Goal: Task Accomplishment & Management: Complete application form

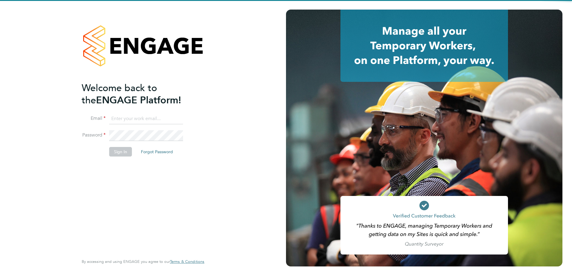
type input "leylansaad@teamresourcing.co.uk"
click at [117, 204] on div "Welcome back to the ENGAGE Platform! Email leylansaad@teamresourcing.co.uk Pass…" at bounding box center [140, 168] width 117 height 172
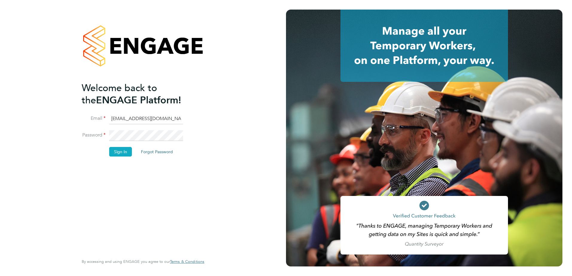
click at [116, 151] on button "Sign In" at bounding box center [120, 152] width 23 height 10
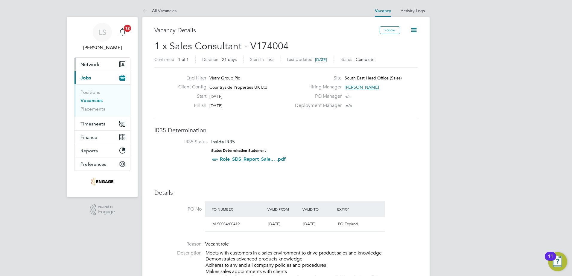
click at [92, 65] on span "Network" at bounding box center [89, 65] width 19 height 6
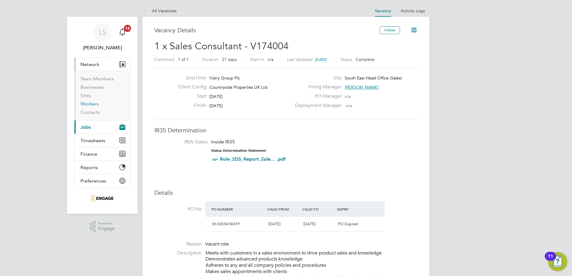
click at [91, 105] on link "Workers" at bounding box center [89, 104] width 18 height 6
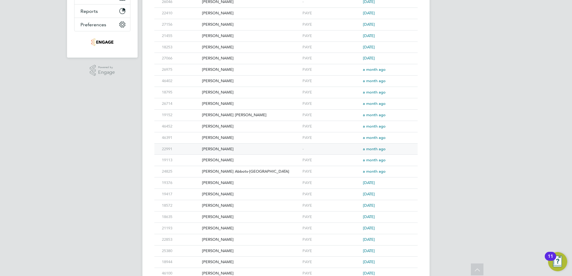
scroll to position [233, 0]
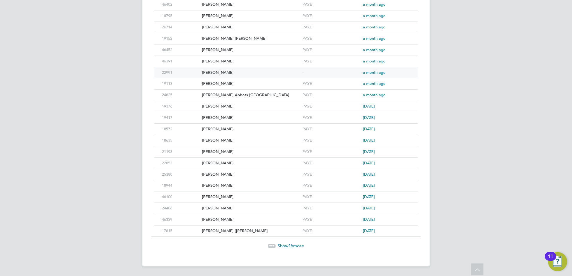
click at [211, 74] on div "[PERSON_NAME]" at bounding box center [250, 72] width 100 height 11
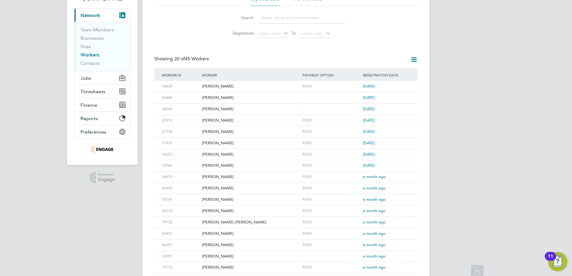
scroll to position [0, 0]
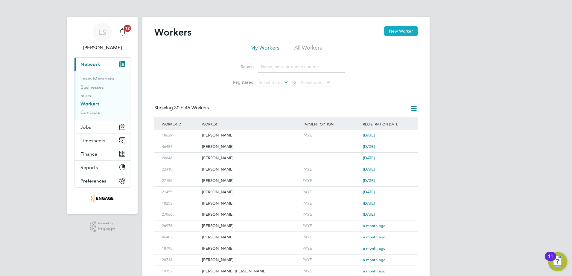
click at [402, 30] on button "New Worker" at bounding box center [400, 31] width 33 height 10
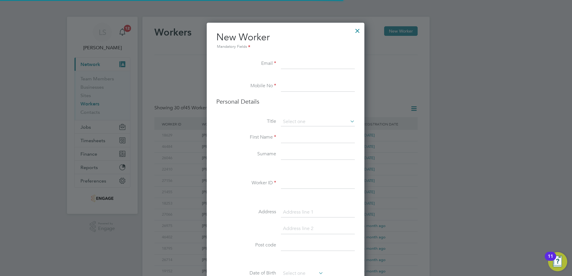
scroll to position [506, 158]
paste input "[EMAIL_ADDRESS][DOMAIN_NAME]"
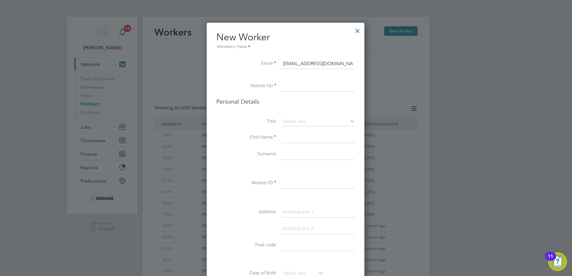
type input "[EMAIL_ADDRESS][DOMAIN_NAME]"
click at [288, 87] on input at bounding box center [318, 86] width 74 height 11
paste input "07949 927 224"
type input "07949 927 224"
click at [297, 120] on input at bounding box center [318, 121] width 74 height 9
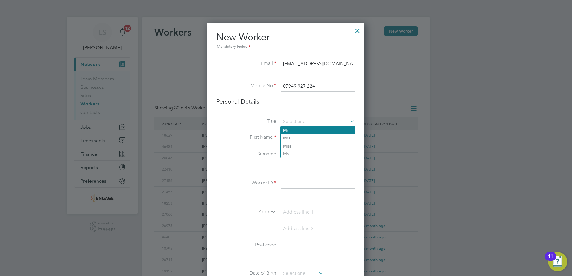
click at [293, 130] on li "Mr" at bounding box center [317, 130] width 74 height 8
type input "Mr"
click at [293, 138] on input at bounding box center [318, 137] width 74 height 11
type input "[PERSON_NAME]"
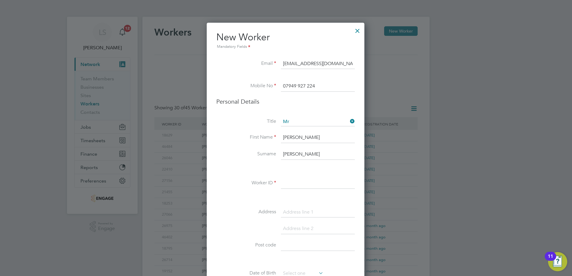
click at [300, 185] on input at bounding box center [318, 183] width 74 height 11
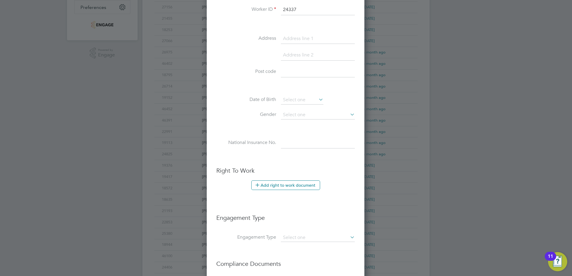
scroll to position [179, 0]
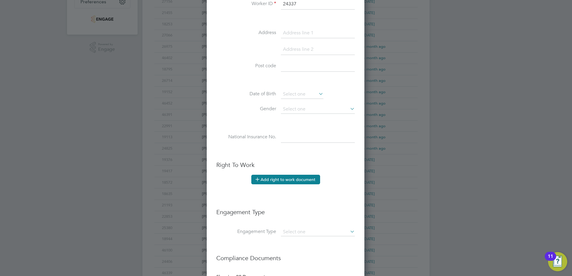
type input "24337"
click at [283, 178] on button "Add right to work document" at bounding box center [285, 180] width 69 height 10
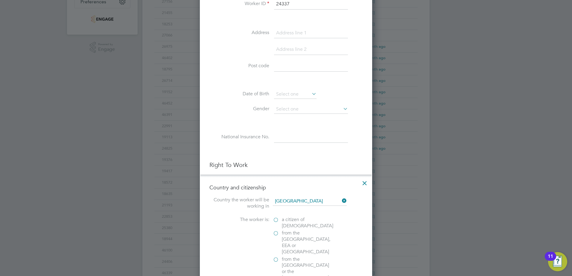
scroll to position [269, 0]
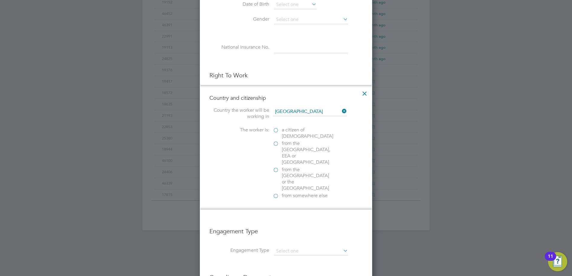
click at [277, 129] on label "a citizen of [DEMOGRAPHIC_DATA]" at bounding box center [303, 133] width 60 height 13
click at [0, 0] on input "a citizen of [DEMOGRAPHIC_DATA]" at bounding box center [0, 0] width 0 height 0
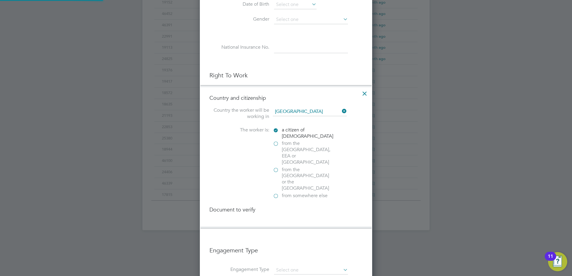
scroll to position [628, 172]
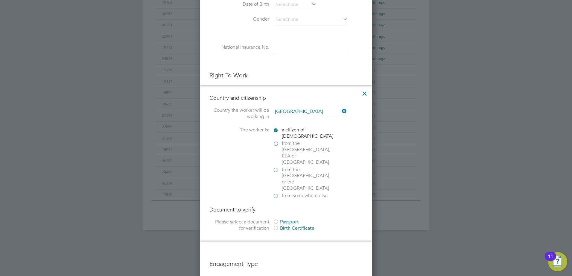
click at [277, 219] on div at bounding box center [276, 222] width 6 height 6
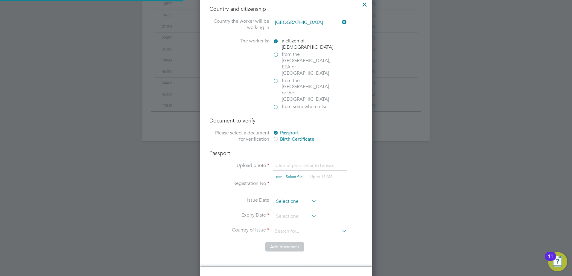
scroll to position [359, 0]
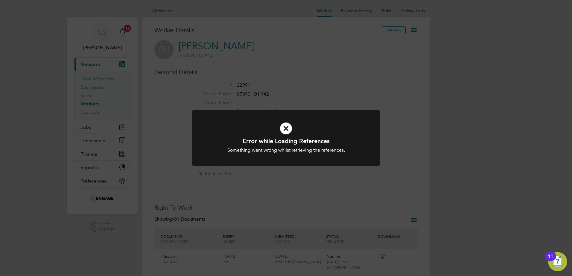
click at [280, 86] on div "Error while Loading References Something went wrong whilst retrieving the refer…" at bounding box center [286, 138] width 572 height 276
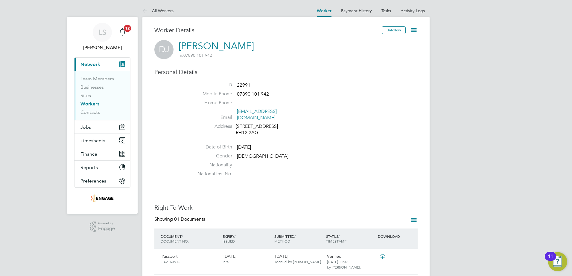
drag, startPoint x: 89, startPoint y: 105, endPoint x: 133, endPoint y: 109, distance: 44.4
click at [89, 105] on link "Workers" at bounding box center [89, 104] width 19 height 6
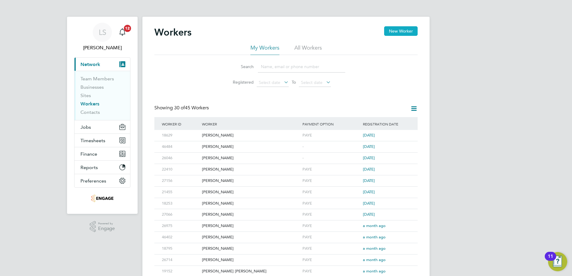
click at [409, 29] on button "New Worker" at bounding box center [400, 31] width 33 height 10
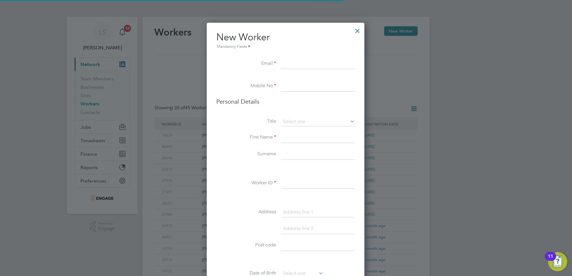
scroll to position [506, 158]
paste input "[EMAIL_ADDRESS][DOMAIN_NAME]"
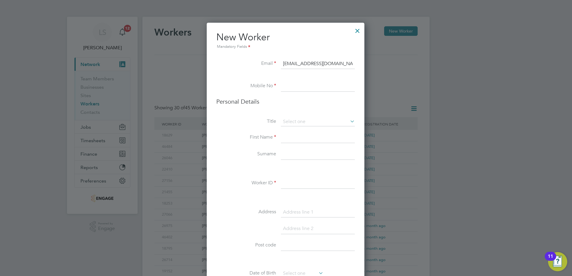
type input "[EMAIL_ADDRESS][DOMAIN_NAME]"
click at [312, 87] on input at bounding box center [318, 86] width 74 height 11
paste input "07949 927 224"
type input "07949 927 224"
click at [299, 124] on input at bounding box center [318, 121] width 74 height 9
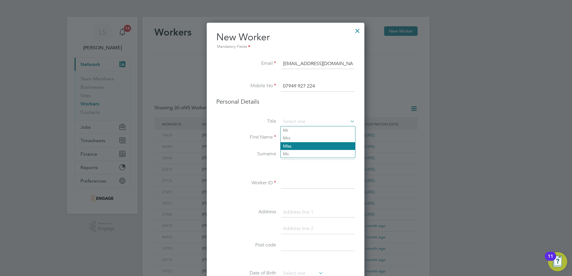
click at [295, 143] on li "Miss" at bounding box center [317, 146] width 74 height 8
type input "Miss"
click at [297, 136] on input at bounding box center [318, 137] width 74 height 11
type input "[PERSON_NAME]"
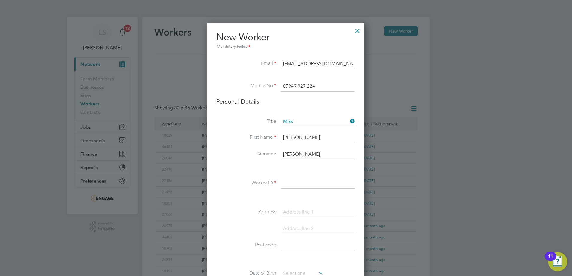
click at [299, 180] on input at bounding box center [318, 183] width 74 height 11
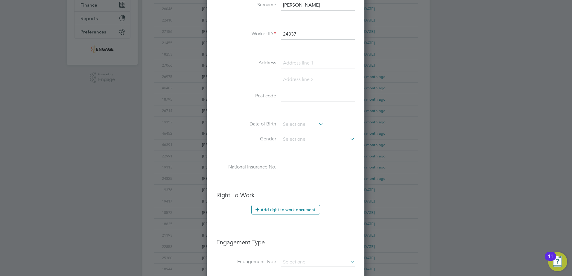
scroll to position [149, 0]
type input "24337"
click at [287, 210] on button "Add right to work document" at bounding box center [285, 210] width 69 height 10
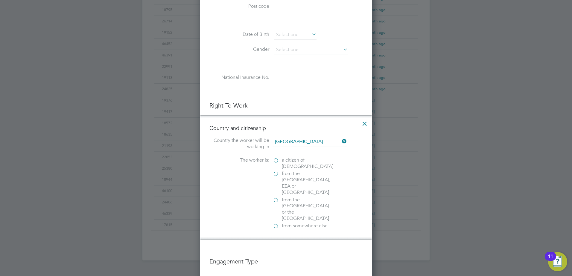
scroll to position [239, 0]
click at [277, 161] on label "a citizen of [DEMOGRAPHIC_DATA]" at bounding box center [303, 163] width 60 height 13
click at [0, 0] on input "a citizen of [DEMOGRAPHIC_DATA]" at bounding box center [0, 0] width 0 height 0
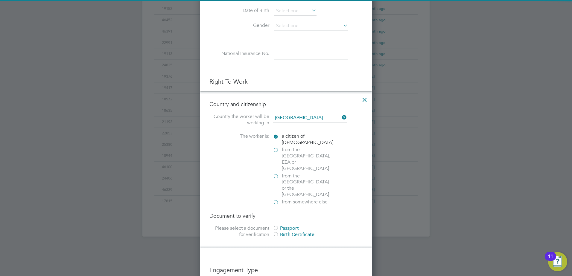
scroll to position [299, 0]
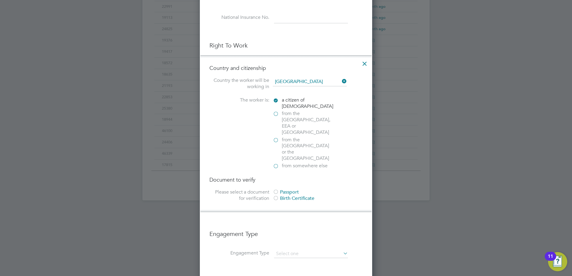
click at [277, 190] on div at bounding box center [276, 193] width 6 height 6
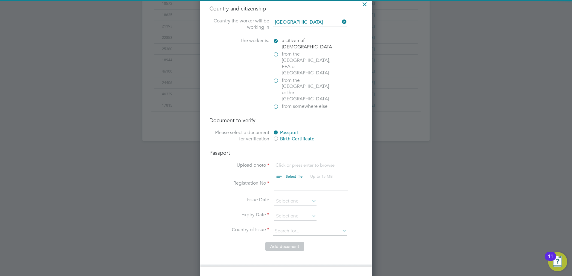
scroll to position [359, 0]
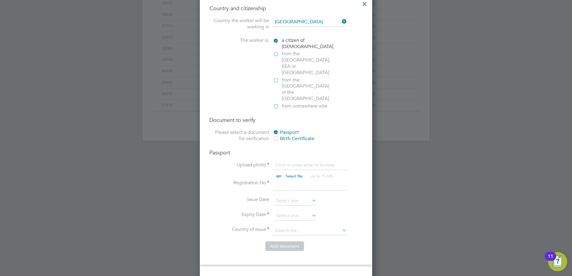
click at [283, 149] on div "Passport Upload photo Click or press enter to browse Select file Up to 15 MB Dr…" at bounding box center [285, 195] width 153 height 92
click at [287, 162] on input "file" at bounding box center [300, 171] width 94 height 18
type input "C:\fakepath\[PERSON_NAME].pdf"
click at [287, 180] on input at bounding box center [311, 185] width 74 height 11
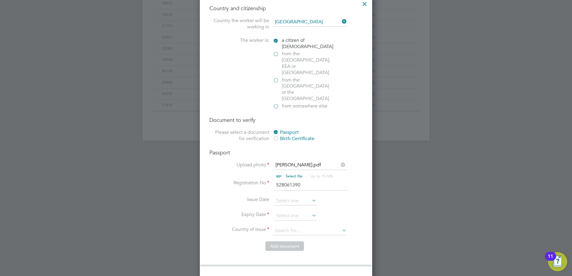
type input "528061390"
click at [286, 212] on input at bounding box center [295, 216] width 42 height 9
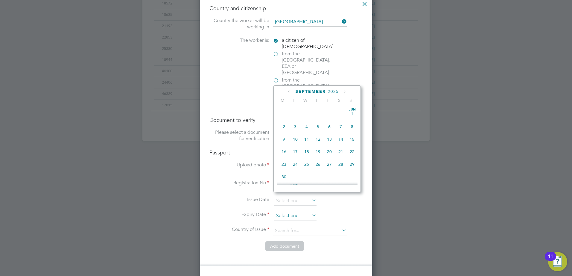
scroll to position [181, 0]
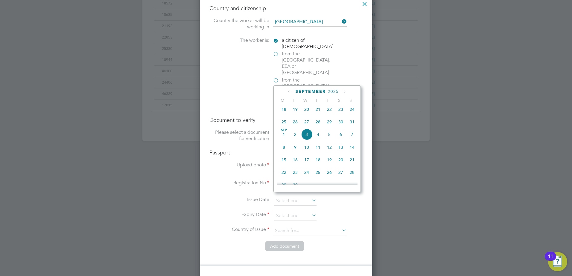
click at [317, 91] on span "September" at bounding box center [310, 91] width 30 height 5
click at [310, 91] on span "September" at bounding box center [310, 91] width 30 height 5
click at [312, 91] on span "September" at bounding box center [310, 91] width 30 height 5
click at [290, 92] on icon at bounding box center [290, 92] width 6 height 7
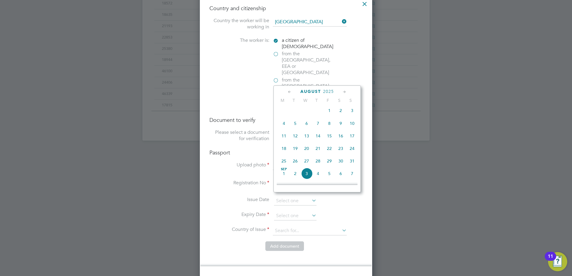
click at [290, 92] on icon at bounding box center [290, 92] width 6 height 7
click at [343, 93] on icon at bounding box center [344, 92] width 6 height 7
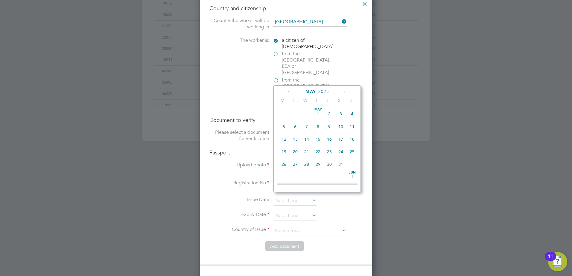
scroll to position [65, 0]
click at [352, 116] on span "[DATE]" at bounding box center [351, 112] width 11 height 11
type input "[DATE]"
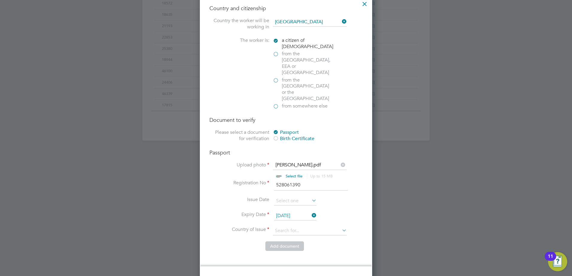
click at [352, 116] on span "[DATE]" at bounding box center [351, 112] width 11 height 11
click at [286, 227] on input at bounding box center [310, 231] width 74 height 9
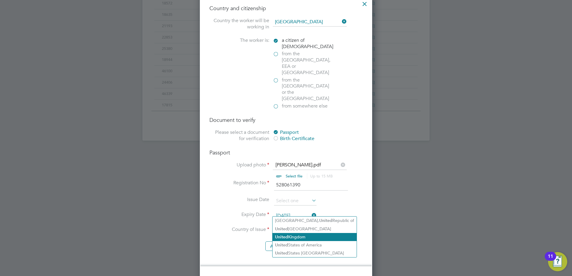
click at [303, 234] on li "[GEOGRAPHIC_DATA]" at bounding box center [314, 237] width 84 height 8
type input "[GEOGRAPHIC_DATA]"
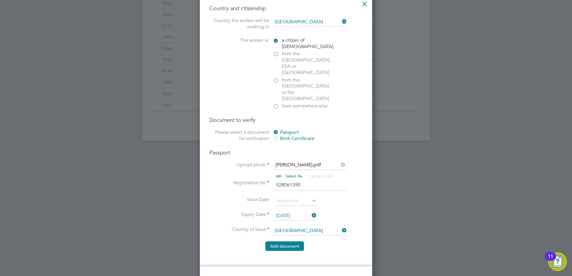
click at [289, 242] on button "Add document" at bounding box center [284, 247] width 39 height 10
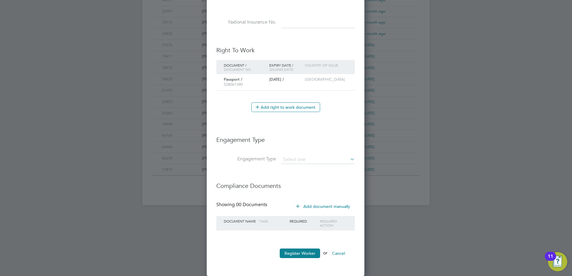
scroll to position [548, 158]
click at [300, 161] on input at bounding box center [318, 160] width 74 height 8
click at [317, 177] on li "PAYE Direct" at bounding box center [317, 177] width 74 height 9
type input "PAYE Direct"
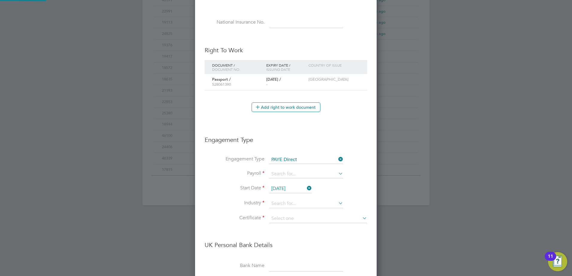
scroll to position [3, 3]
click at [286, 171] on input at bounding box center [306, 174] width 74 height 8
click at [282, 183] on li "PAYE" at bounding box center [306, 182] width 74 height 9
type input "PAYE"
click at [287, 188] on input "[DATE]" at bounding box center [290, 188] width 42 height 9
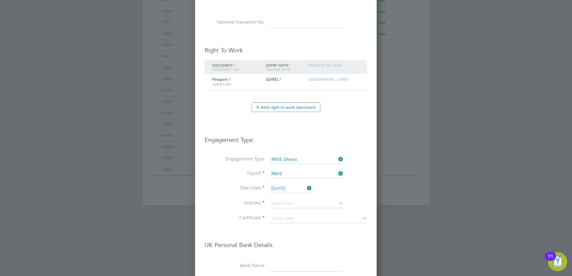
scroll to position [181, 0]
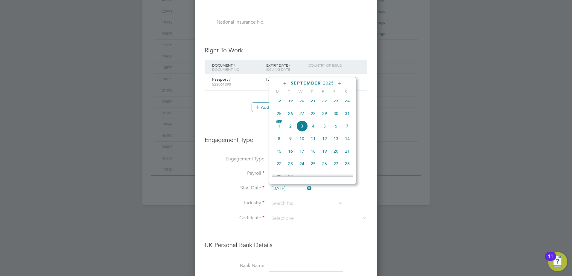
click at [310, 157] on span "18" at bounding box center [312, 151] width 11 height 11
type input "[DATE]"
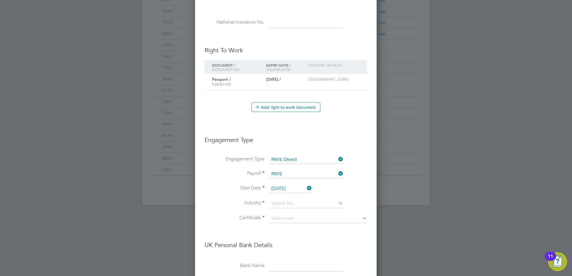
click at [310, 157] on span "18" at bounding box center [312, 151] width 11 height 11
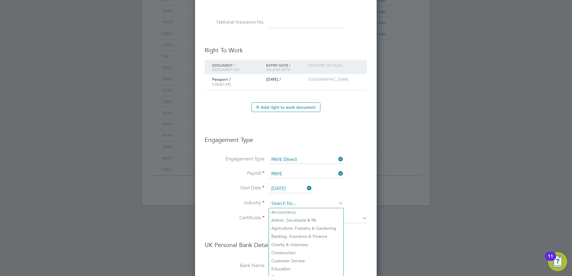
click at [277, 201] on input at bounding box center [306, 203] width 74 height 9
click at [299, 250] on li "Construction" at bounding box center [306, 253] width 74 height 8
type input "Construction"
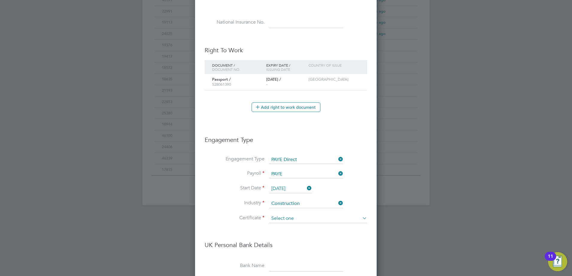
click at [292, 221] on input at bounding box center [318, 218] width 98 height 9
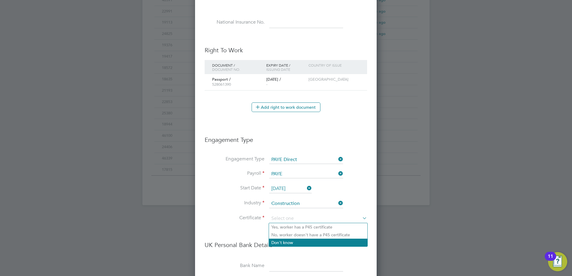
click at [286, 242] on li "Don't know" at bounding box center [318, 243] width 98 height 8
type input "Don't know"
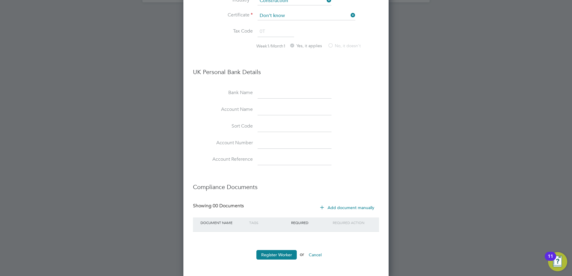
scroll to position [498, 0]
click at [271, 252] on button "Register Worker" at bounding box center [276, 254] width 40 height 10
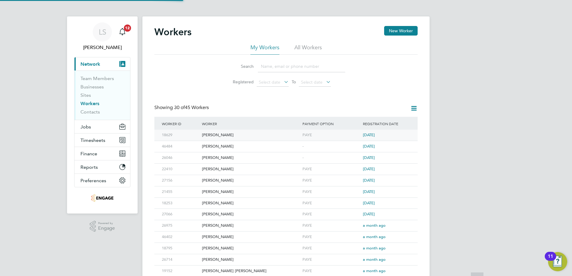
scroll to position [0, 0]
